Goal: Information Seeking & Learning: Learn about a topic

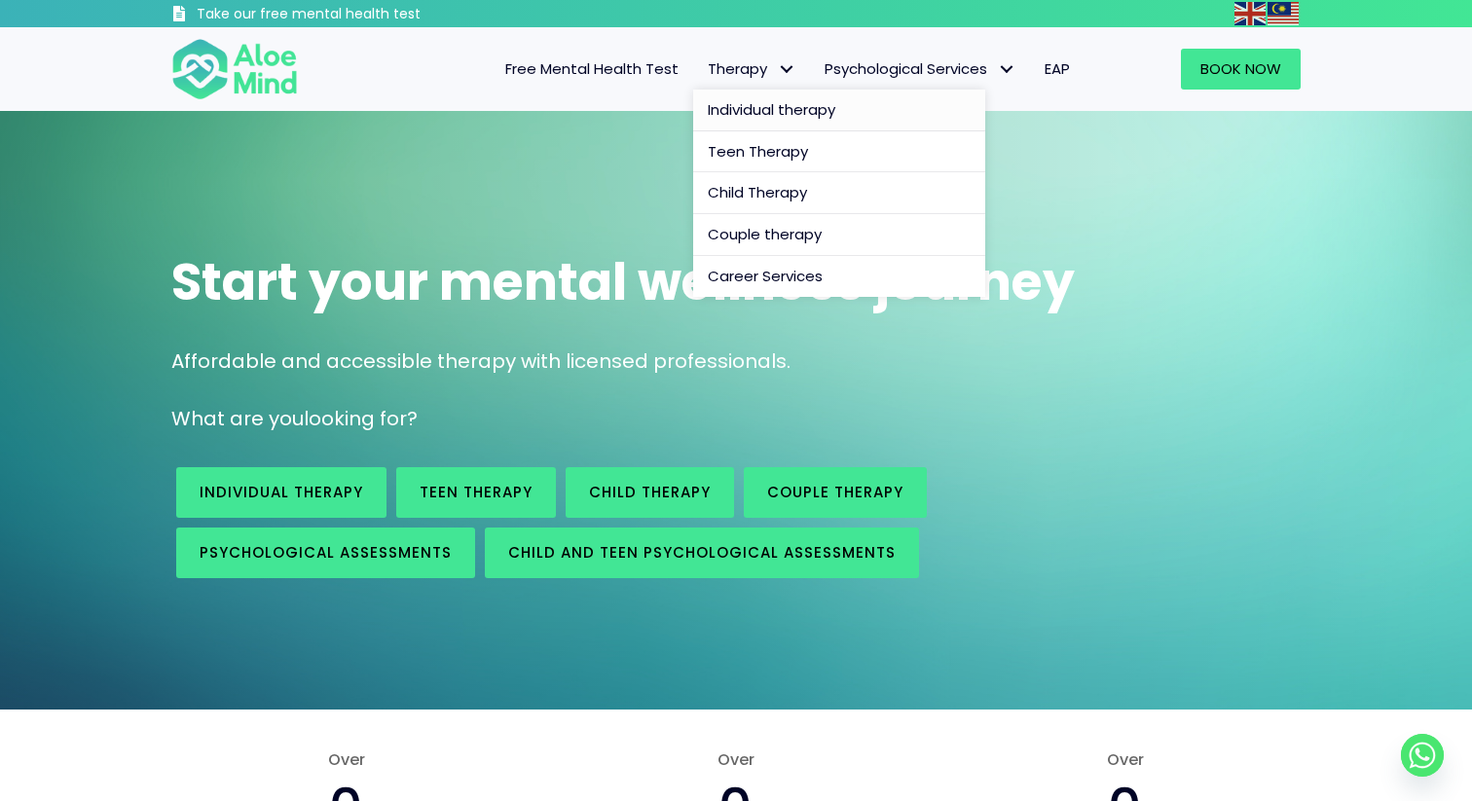
click at [810, 102] on span "Individual therapy" at bounding box center [772, 109] width 128 height 20
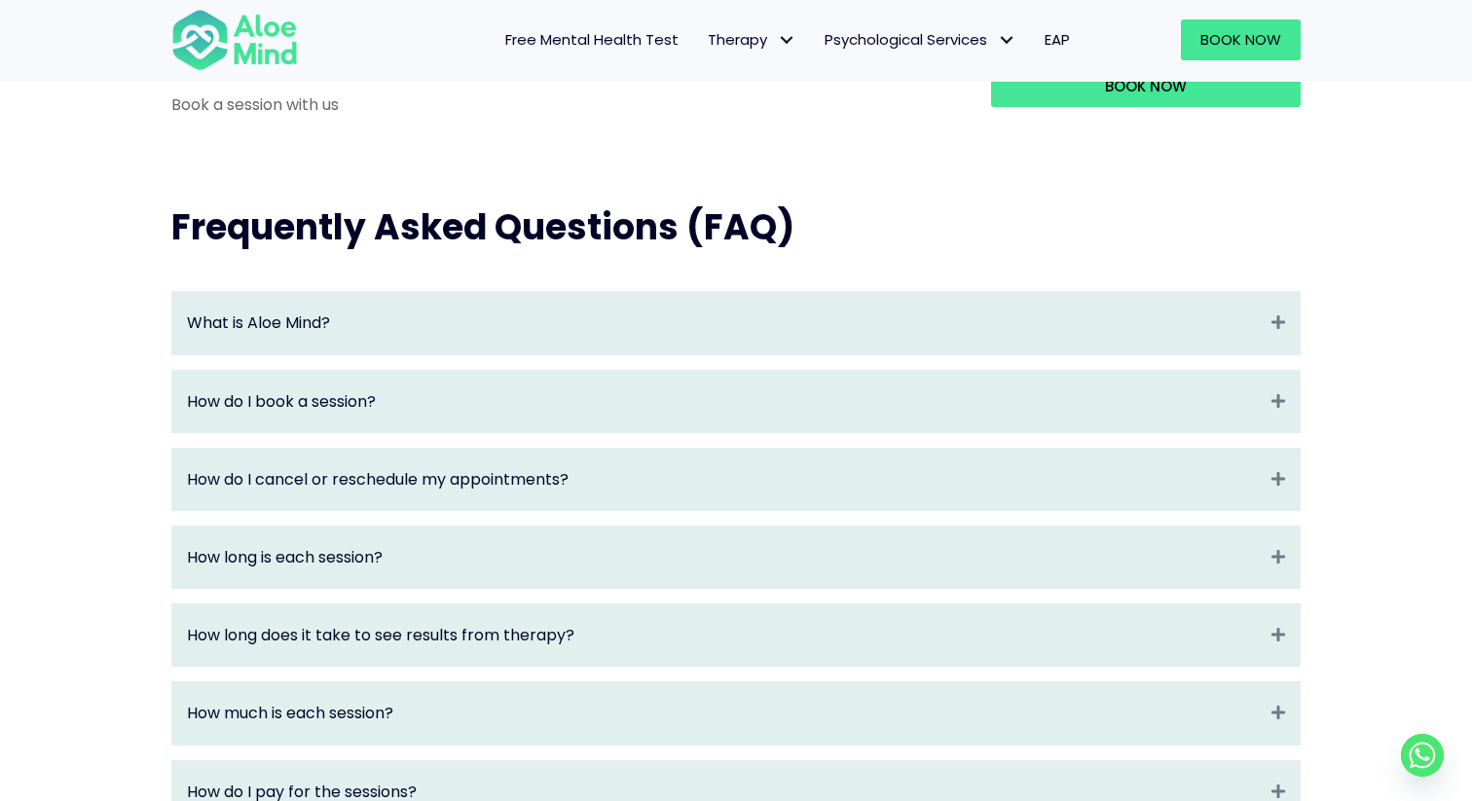
scroll to position [2010, 0]
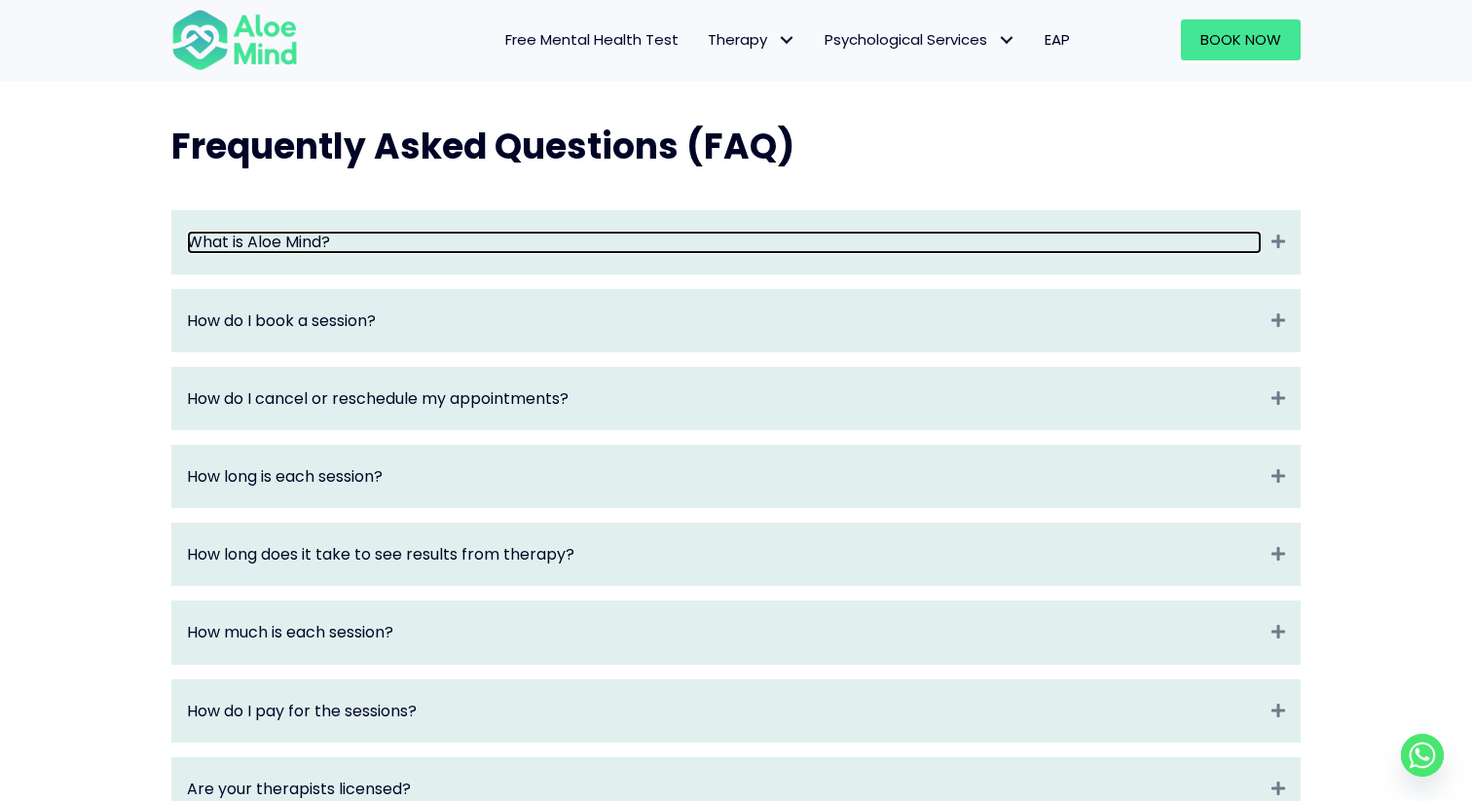
click at [597, 253] on link "What is Aloe Mind?" at bounding box center [724, 242] width 1075 height 22
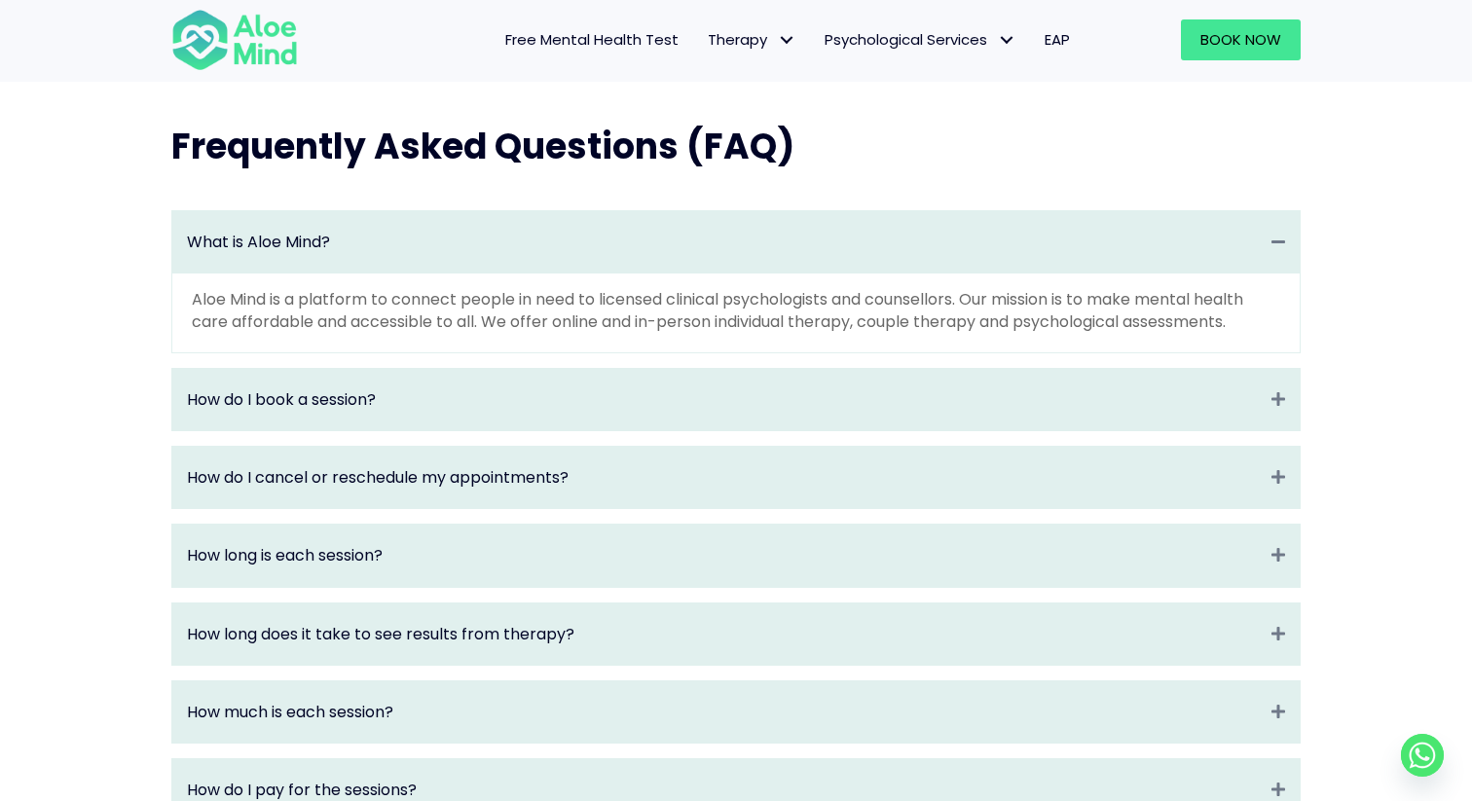
click at [744, 273] on div "What is Aloe Mind? Collapse" at bounding box center [735, 241] width 1127 height 61
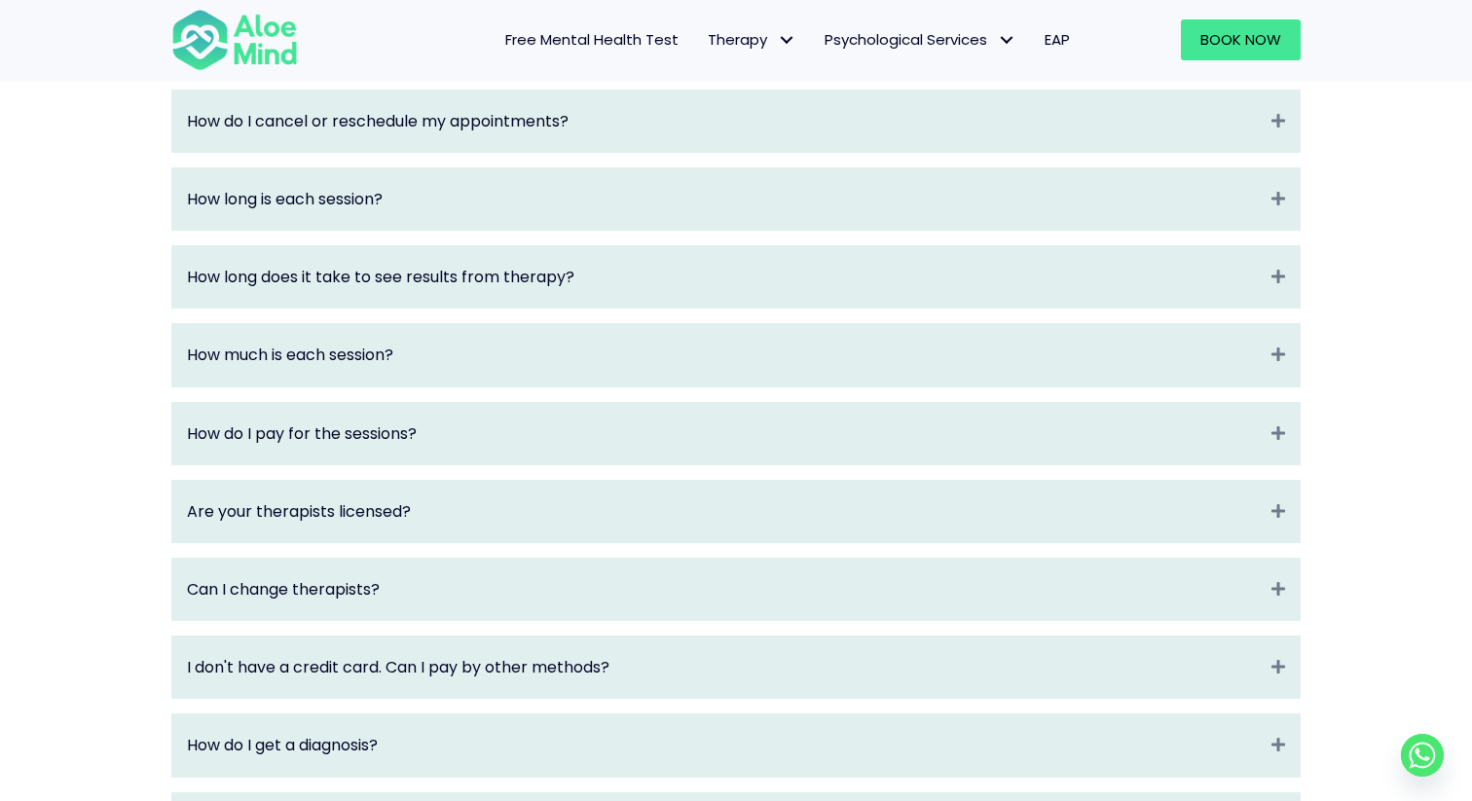
scroll to position [2308, 0]
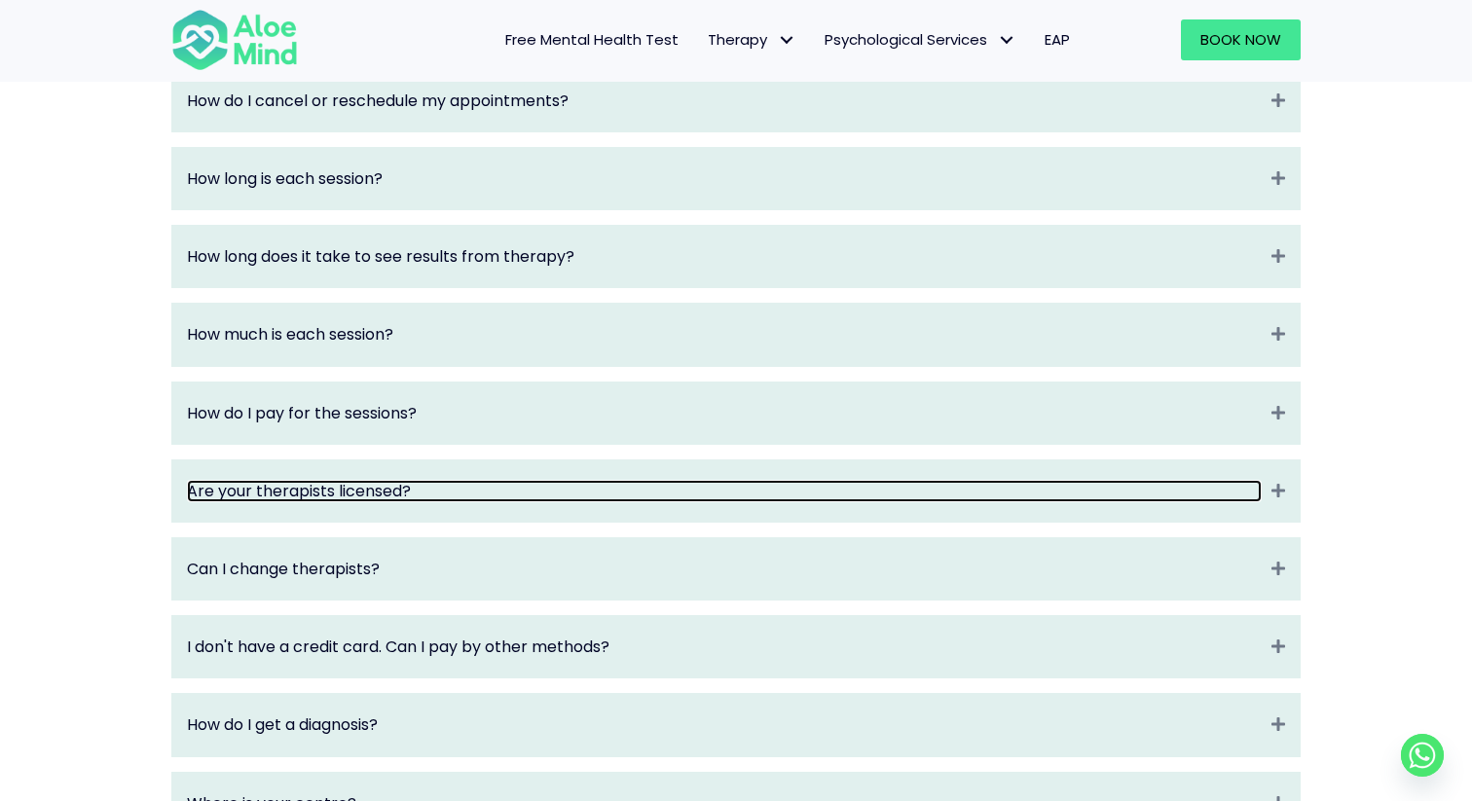
click at [459, 502] on link "Are your therapists licensed?" at bounding box center [724, 491] width 1075 height 22
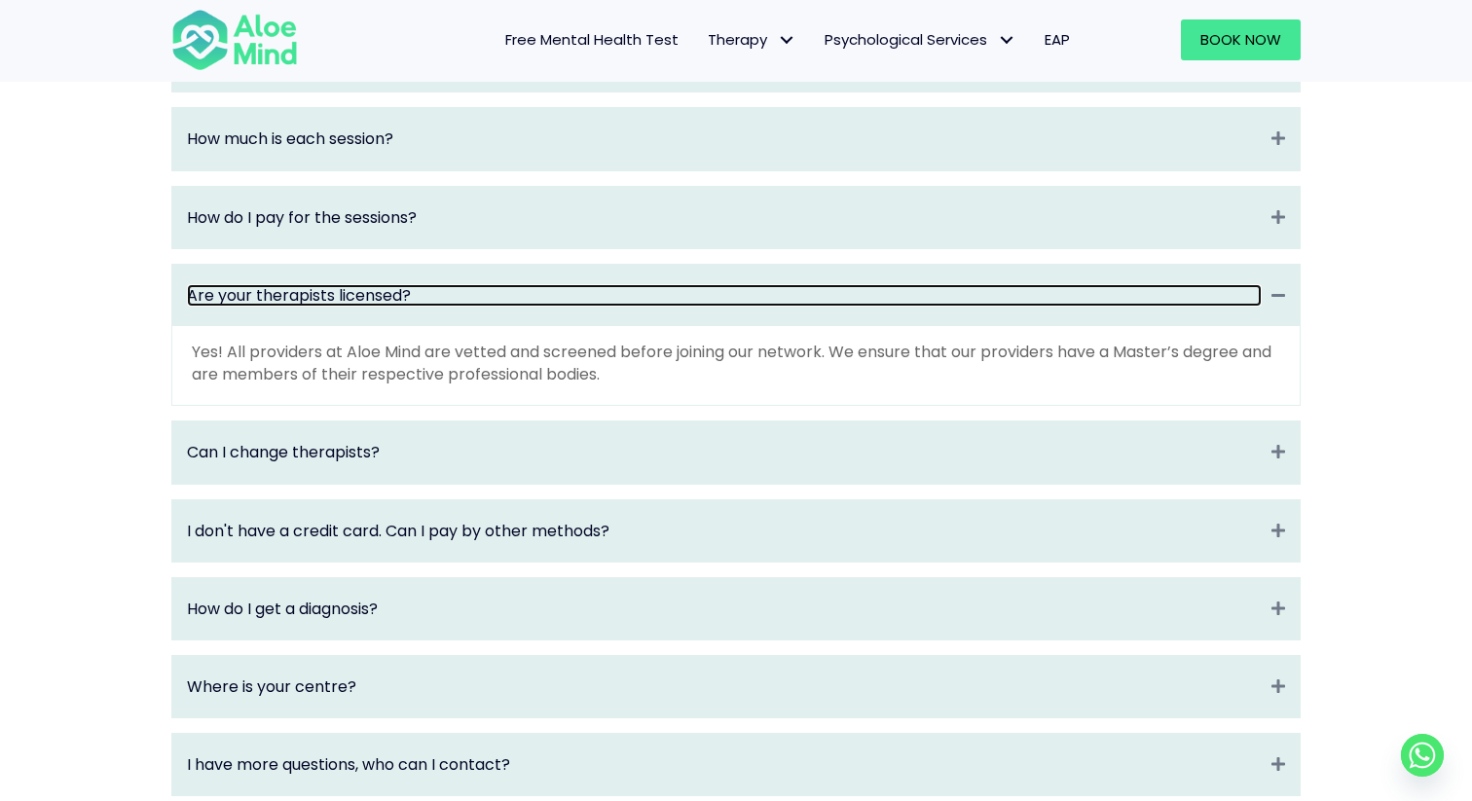
scroll to position [2509, 0]
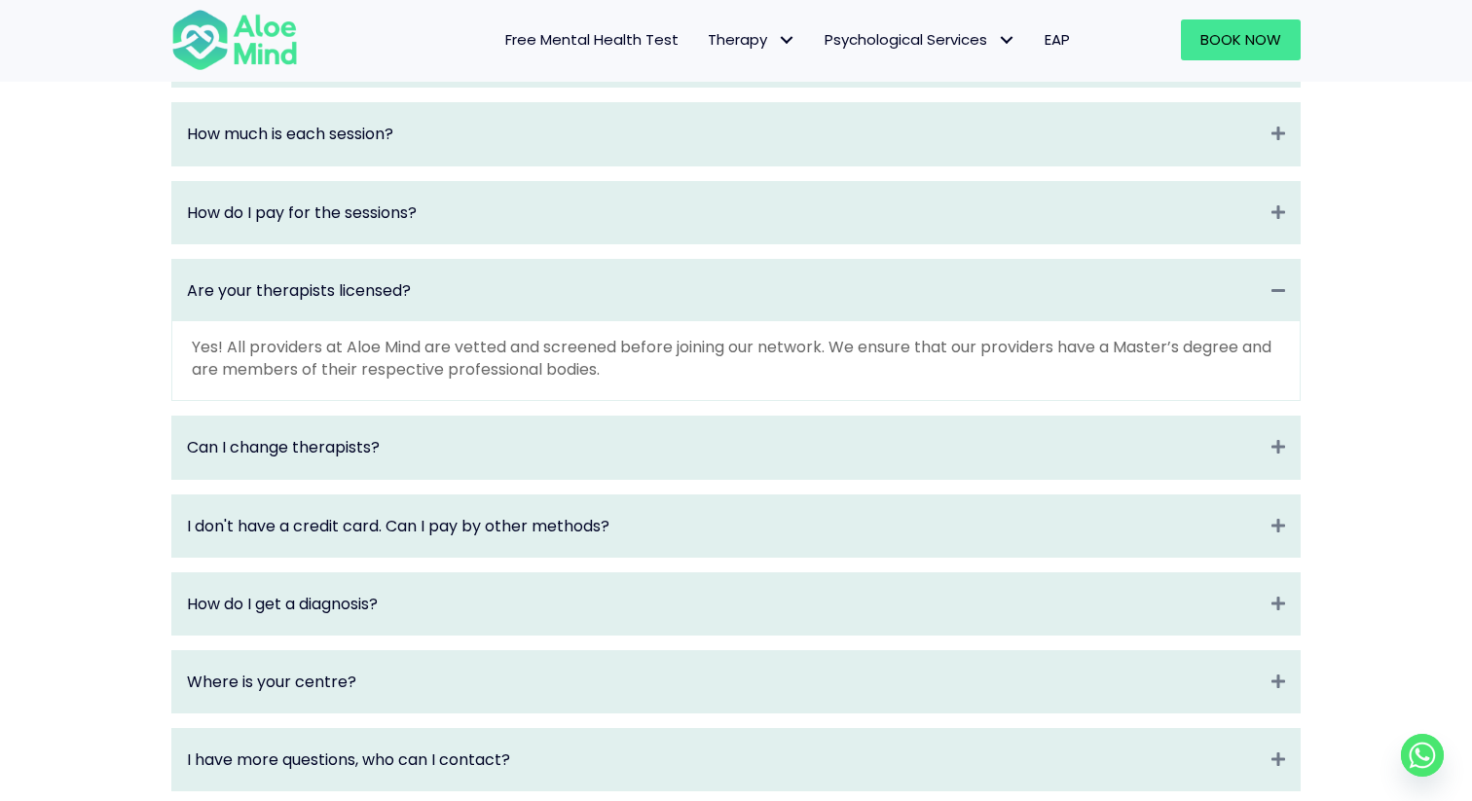
click at [515, 478] on div "Can I change therapists? Expand" at bounding box center [735, 447] width 1127 height 61
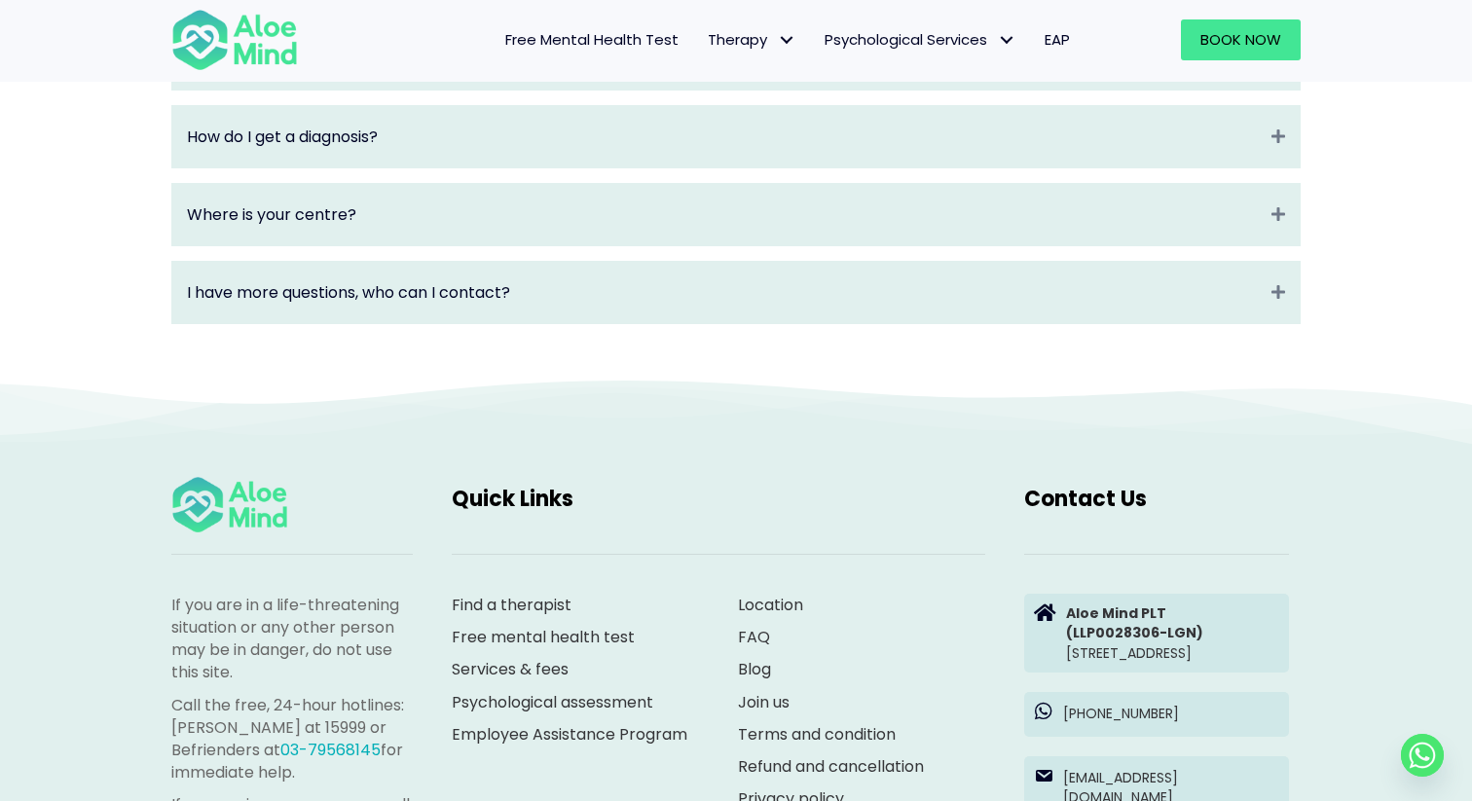
scroll to position [3157, 0]
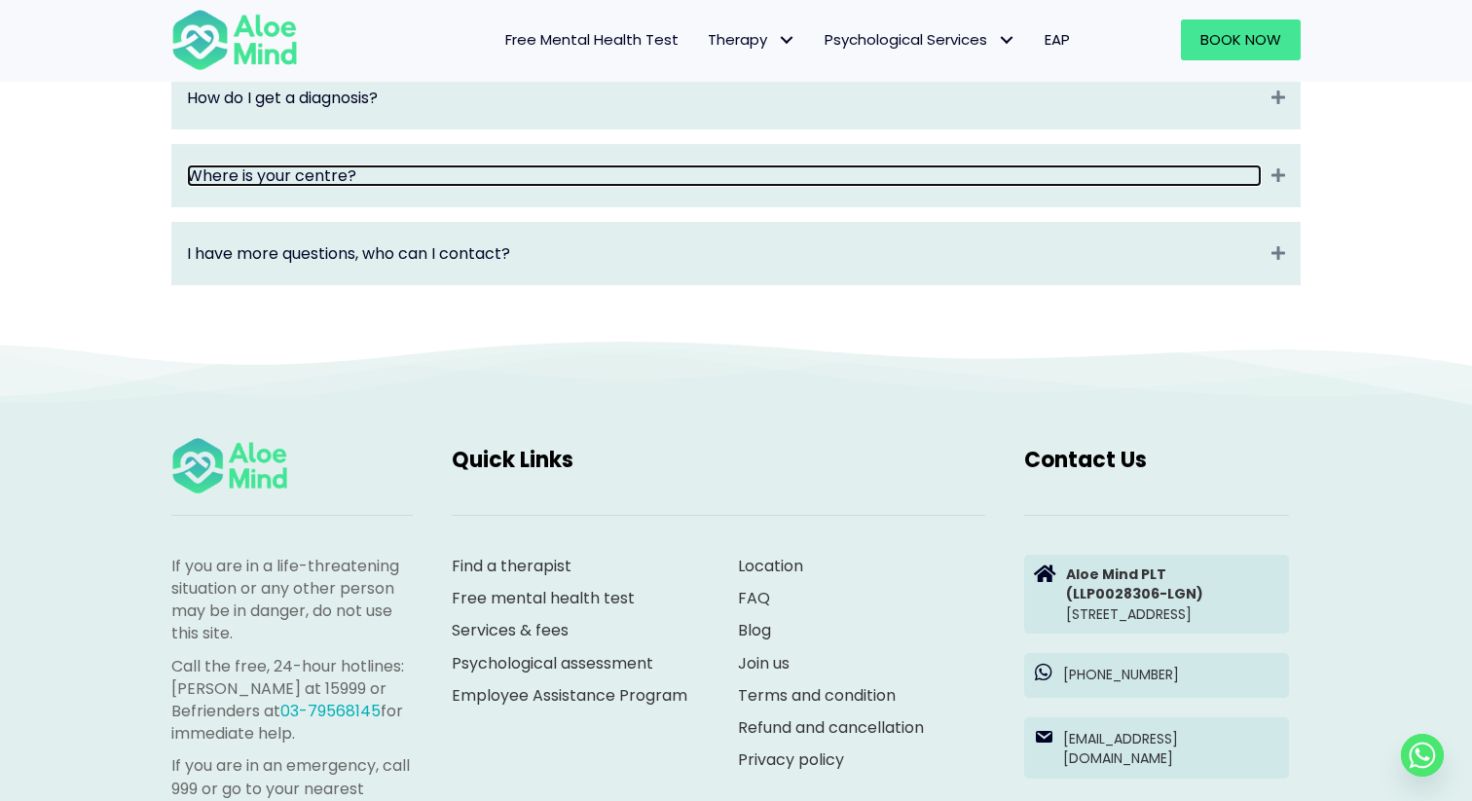
click at [467, 187] on link "Where is your centre?" at bounding box center [724, 176] width 1075 height 22
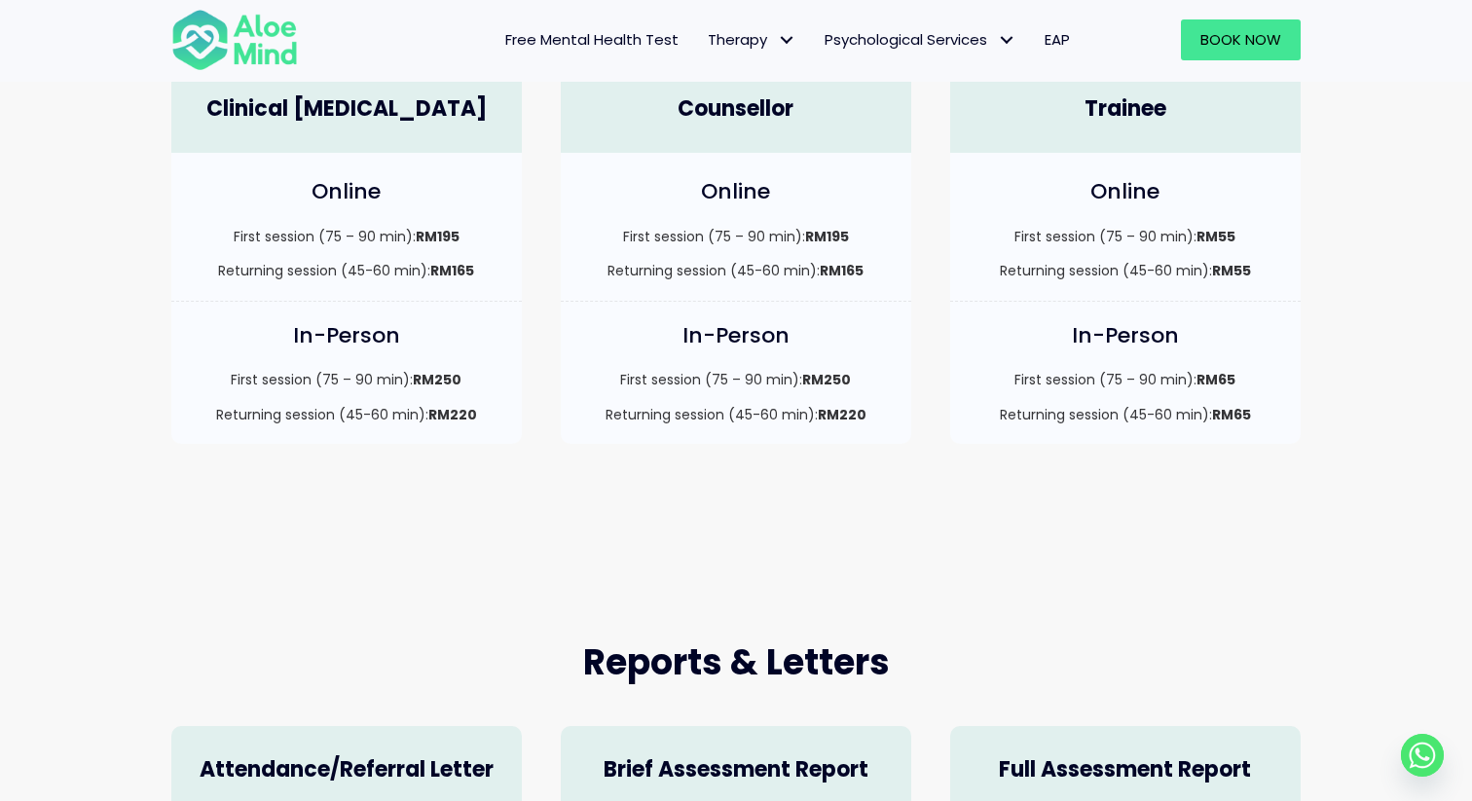
scroll to position [0, 0]
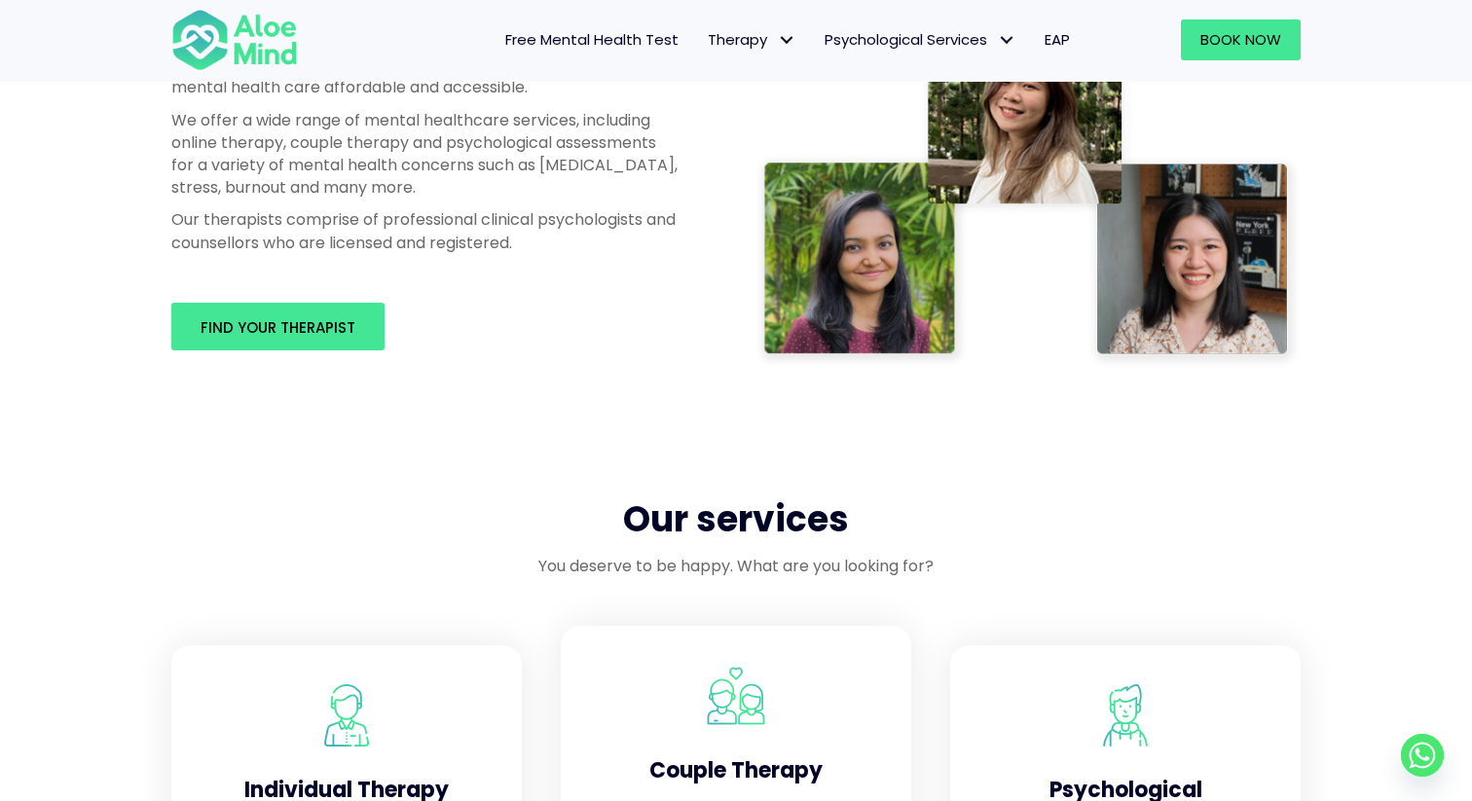
scroll to position [1078, 0]
